Goal: Transaction & Acquisition: Purchase product/service

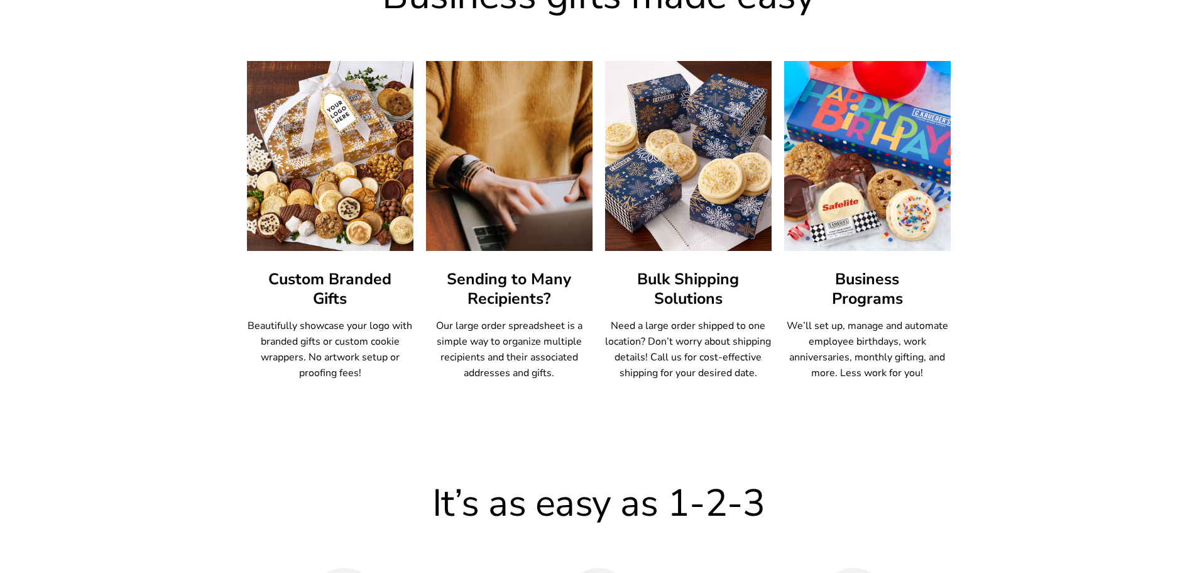
scroll to position [733, 0]
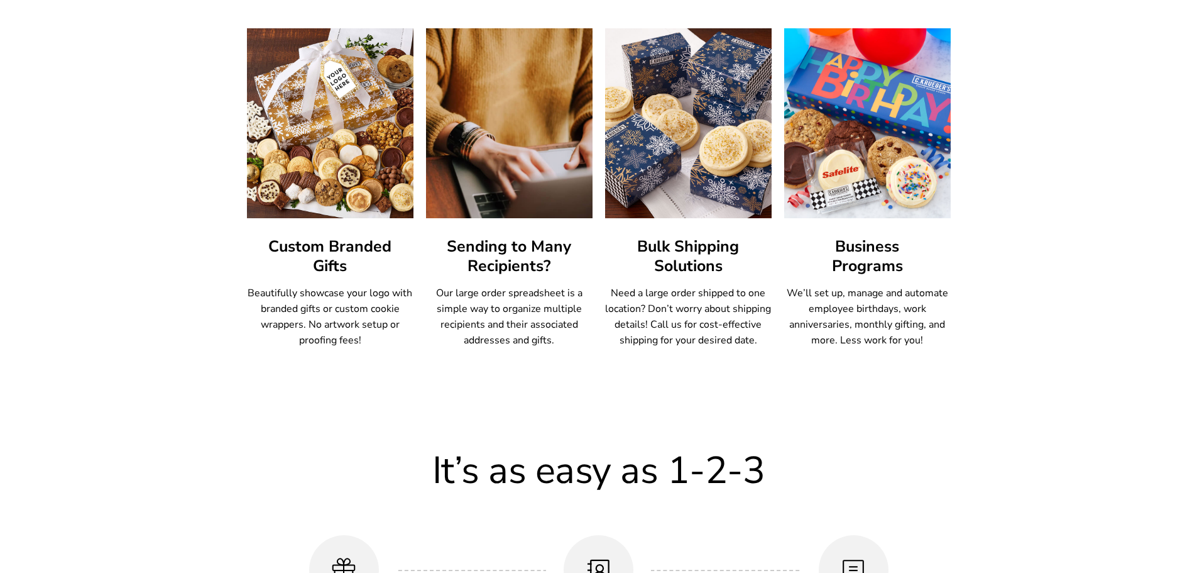
click at [680, 208] on img at bounding box center [688, 123] width 184 height 209
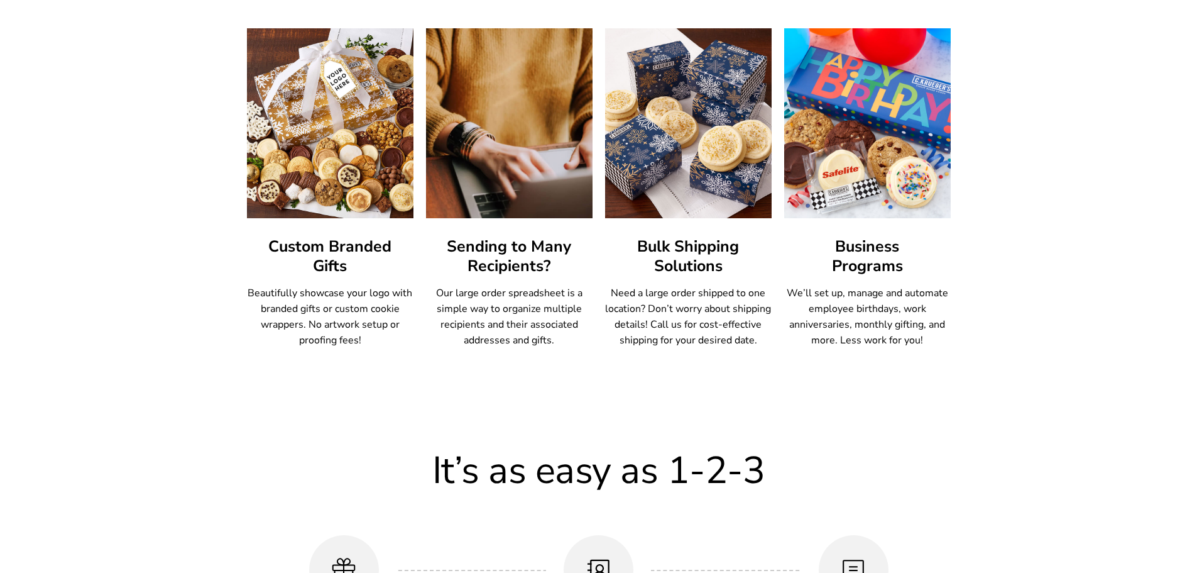
click at [699, 246] on h3 "Bulk Shipping Solutions" at bounding box center [688, 256] width 167 height 39
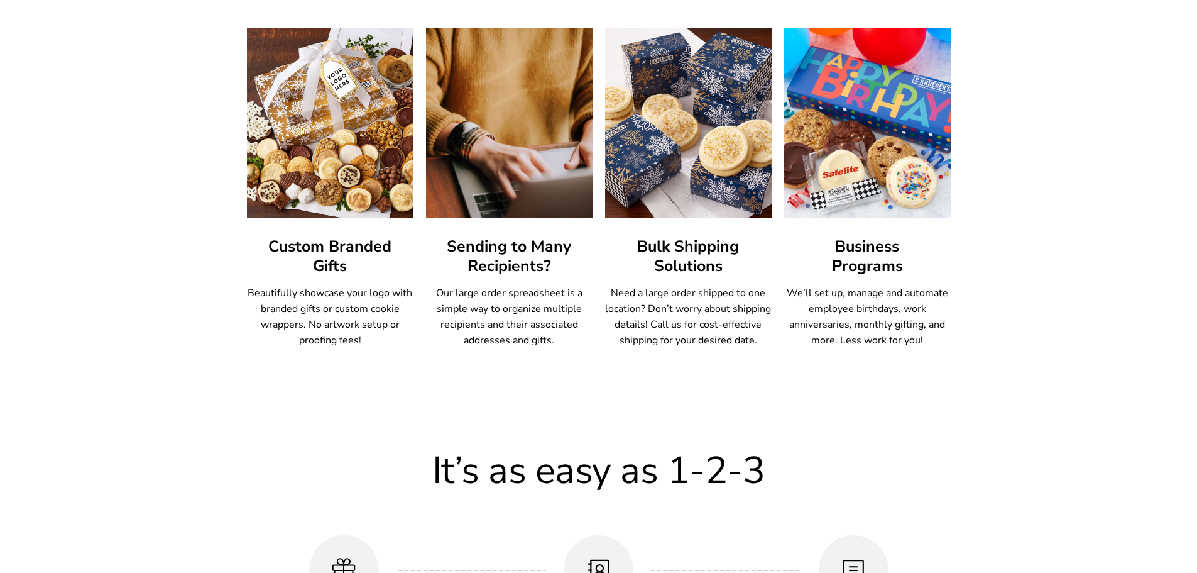
click at [710, 80] on img at bounding box center [688, 123] width 184 height 209
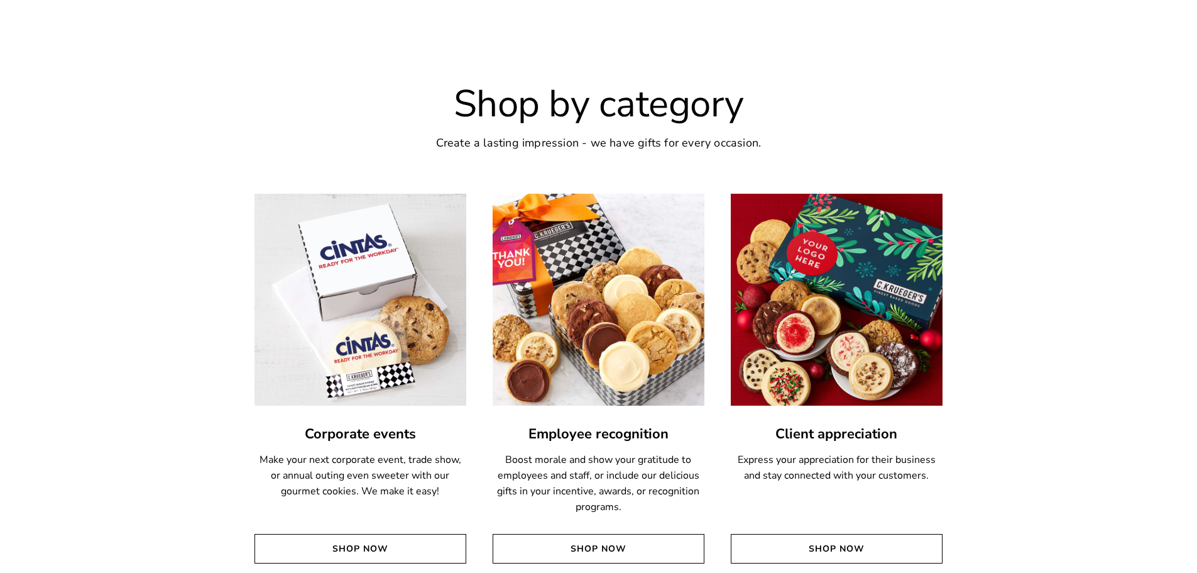
scroll to position [2723, 0]
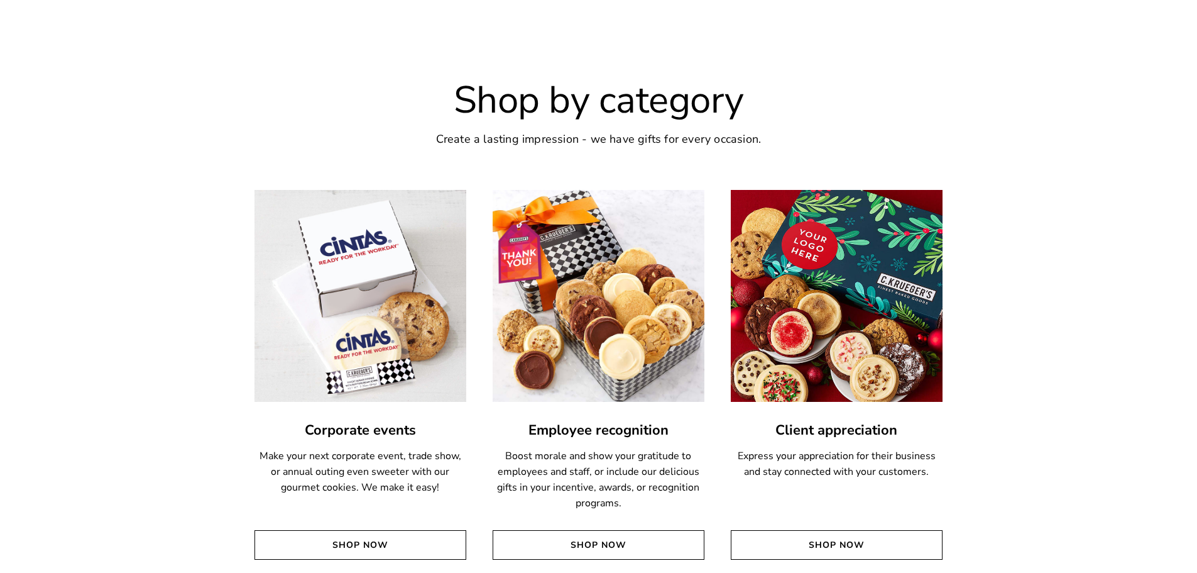
click at [906, 364] on img at bounding box center [836, 295] width 233 height 233
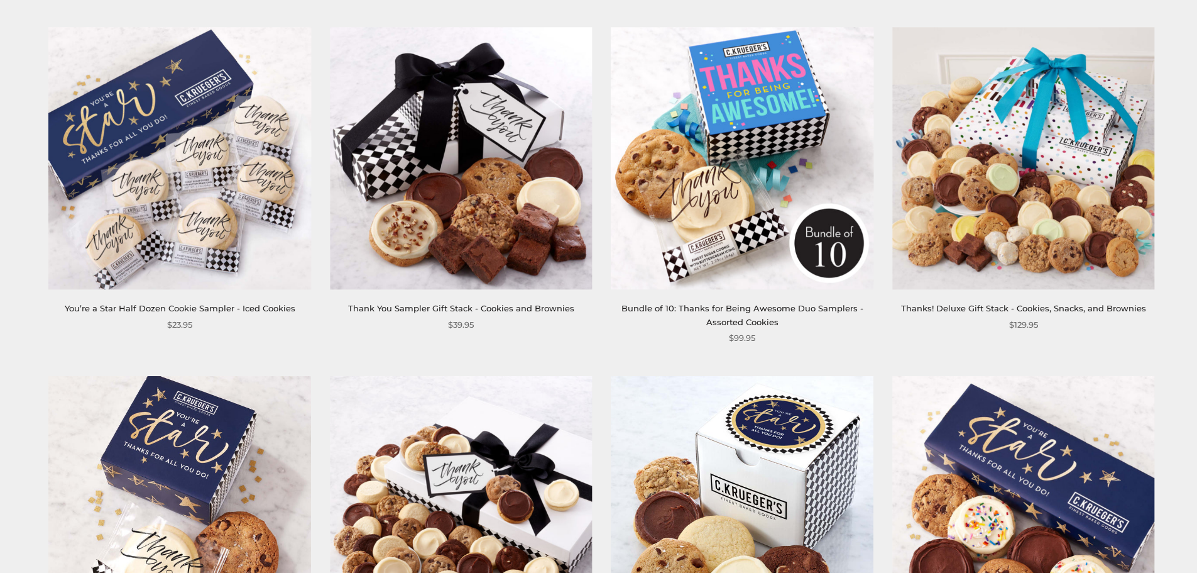
scroll to position [2200, 0]
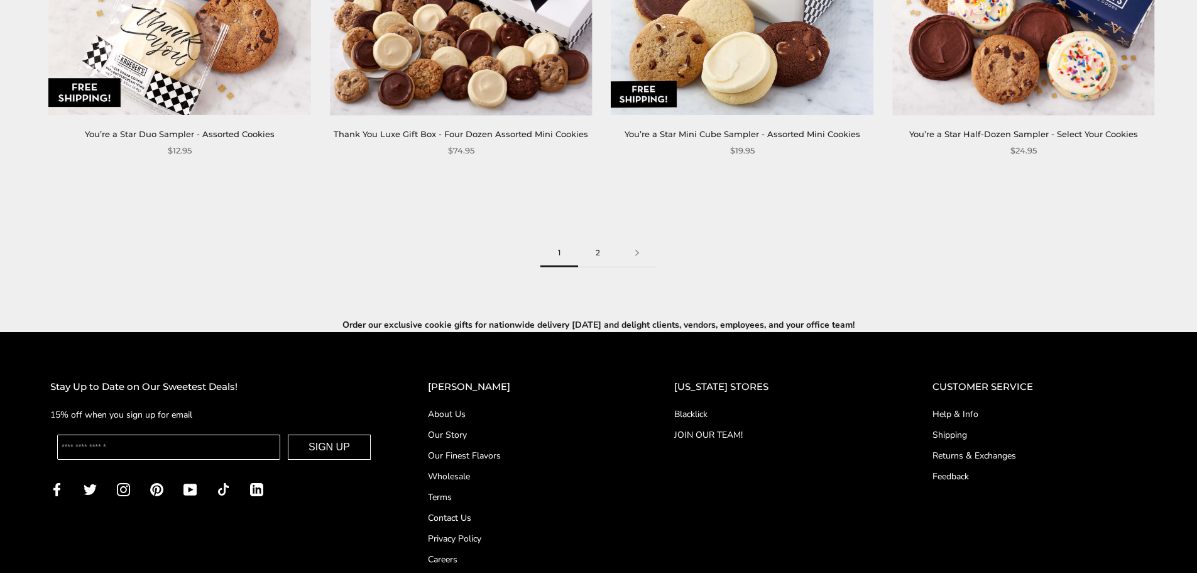
click at [597, 251] on link "2" at bounding box center [598, 253] width 40 height 28
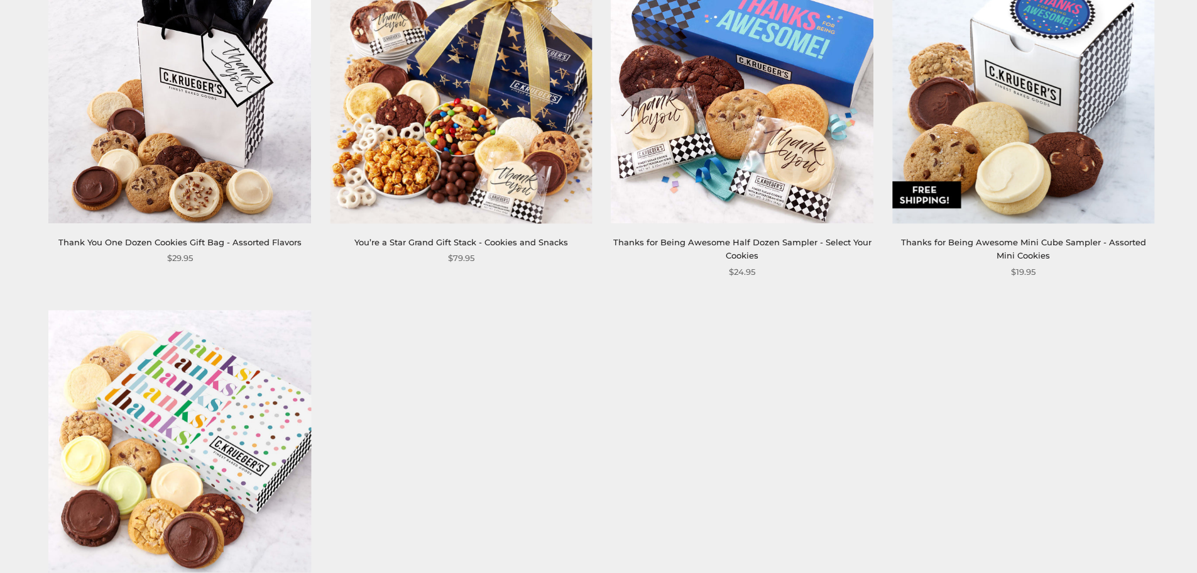
scroll to position [314, 0]
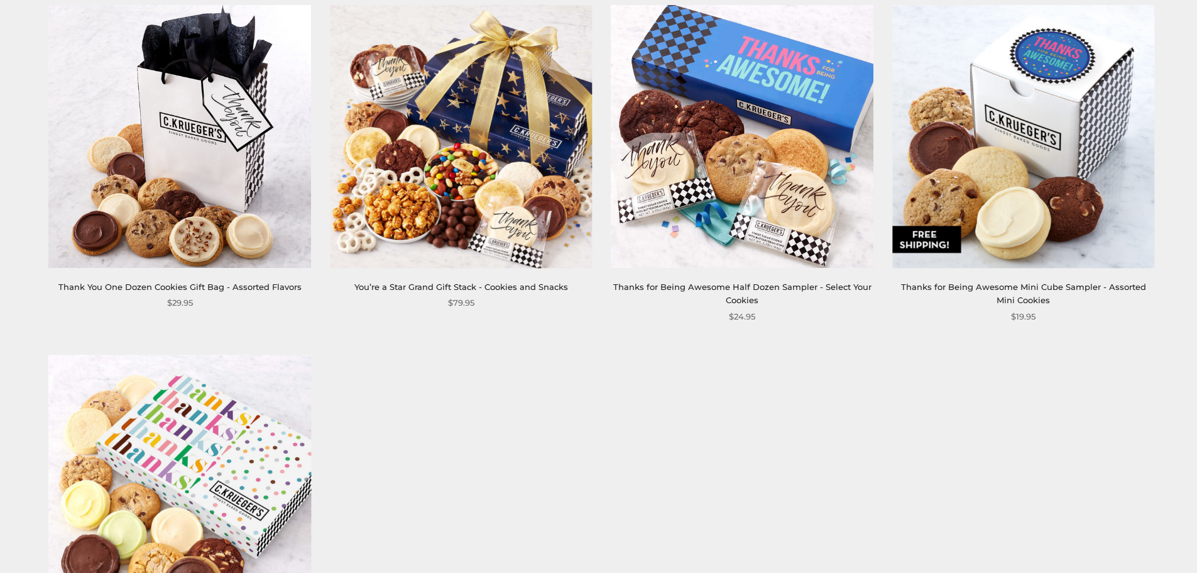
click at [218, 234] on img at bounding box center [180, 136] width 262 height 262
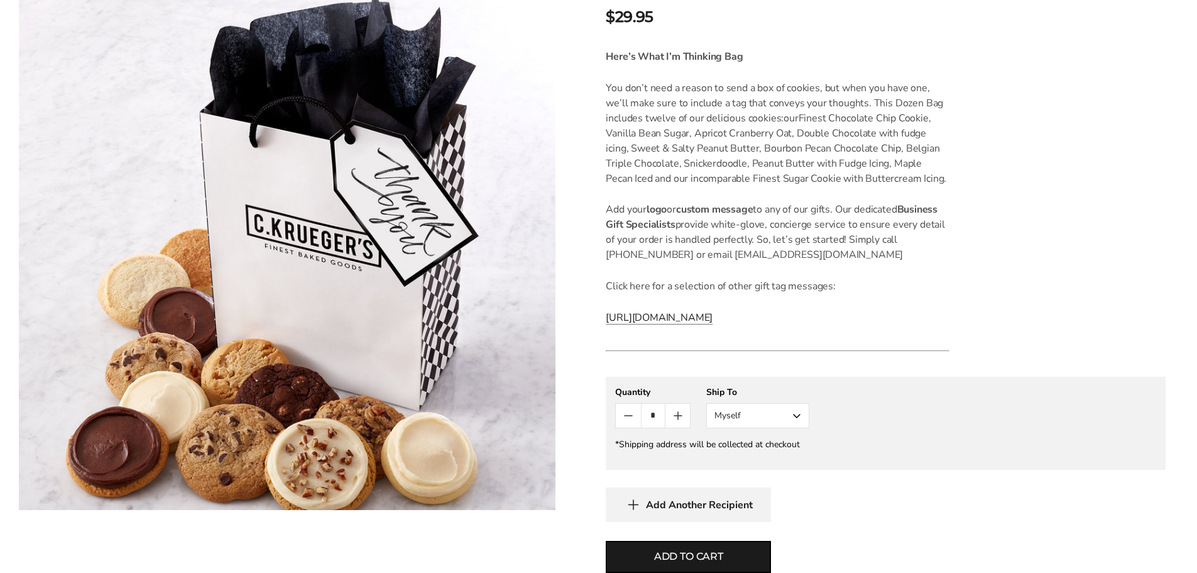
scroll to position [314, 0]
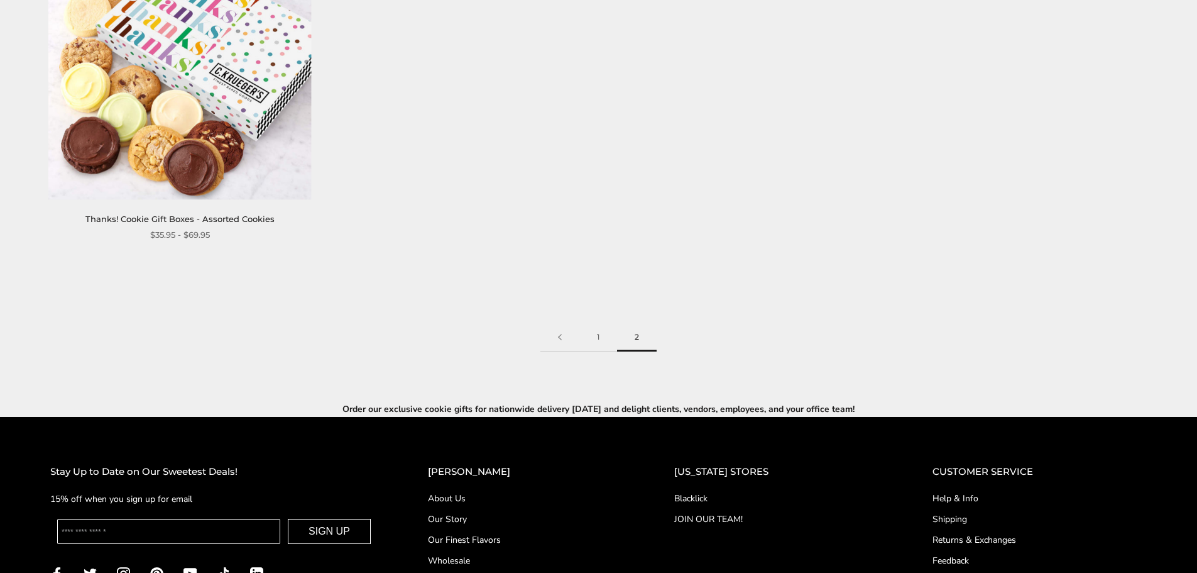
scroll to position [733, 0]
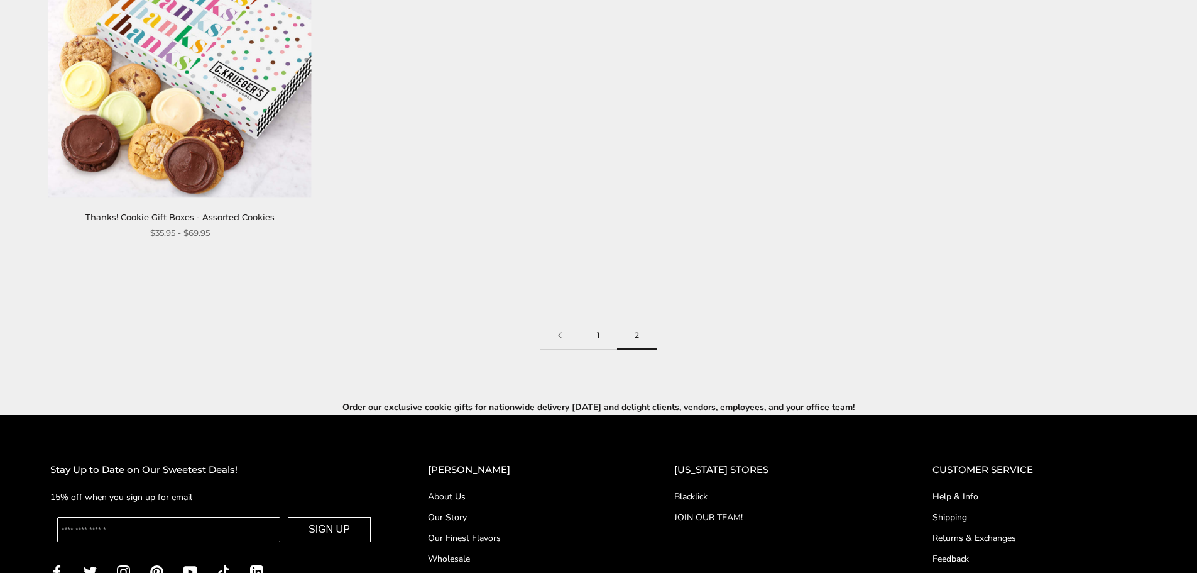
click at [598, 331] on link "1" at bounding box center [598, 335] width 38 height 28
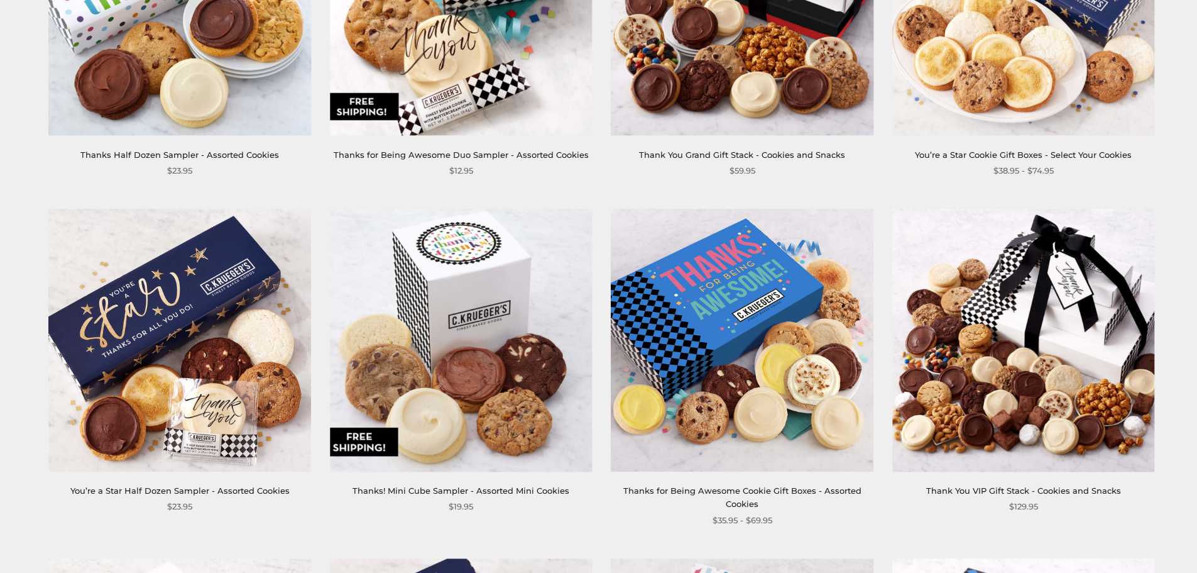
scroll to position [838, 0]
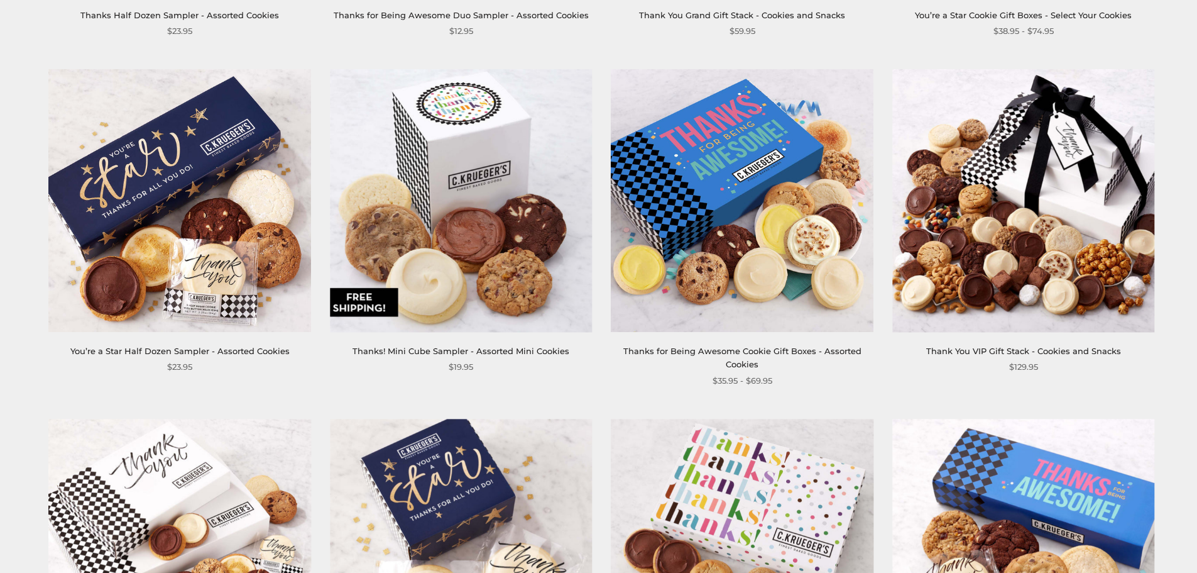
click at [667, 305] on img at bounding box center [743, 200] width 262 height 262
